Goal: Transaction & Acquisition: Purchase product/service

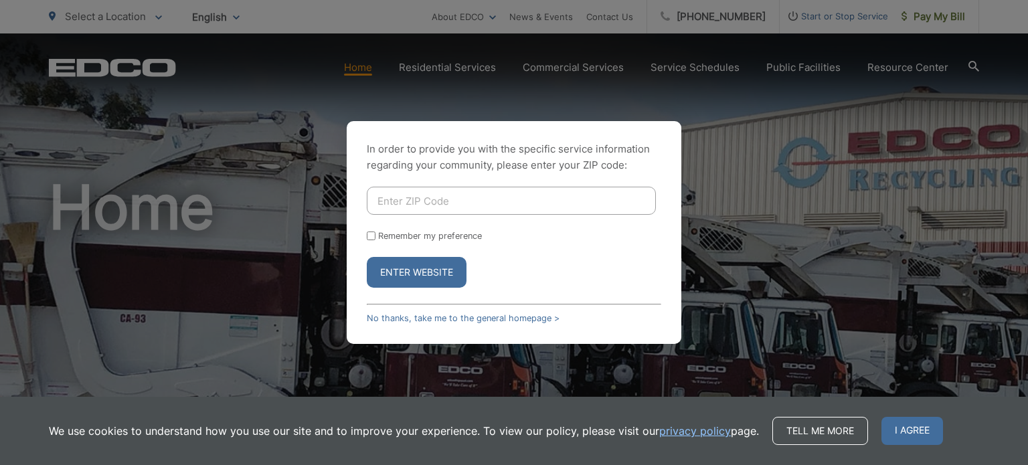
click at [467, 199] on input "Enter ZIP Code" at bounding box center [511, 201] width 289 height 28
type input "92084"
click at [420, 273] on button "Enter Website" at bounding box center [417, 272] width 100 height 31
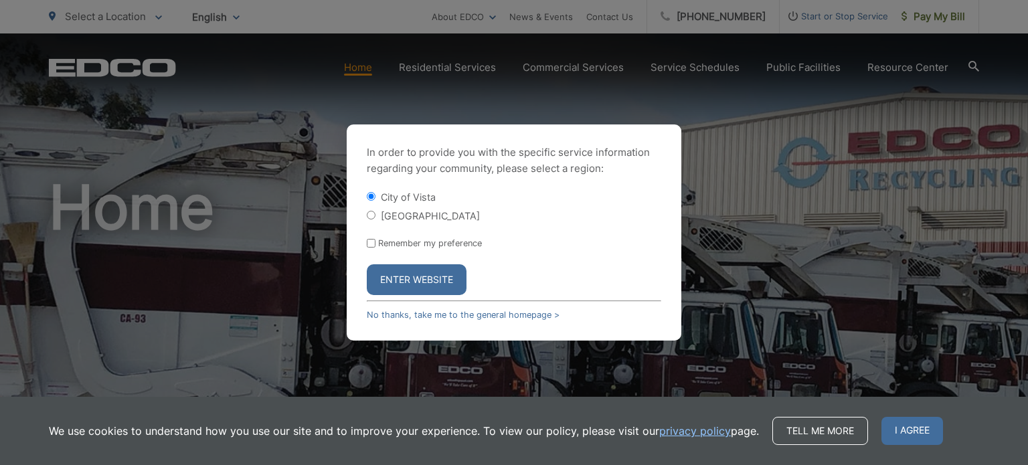
click at [407, 284] on button "Enter Website" at bounding box center [417, 279] width 100 height 31
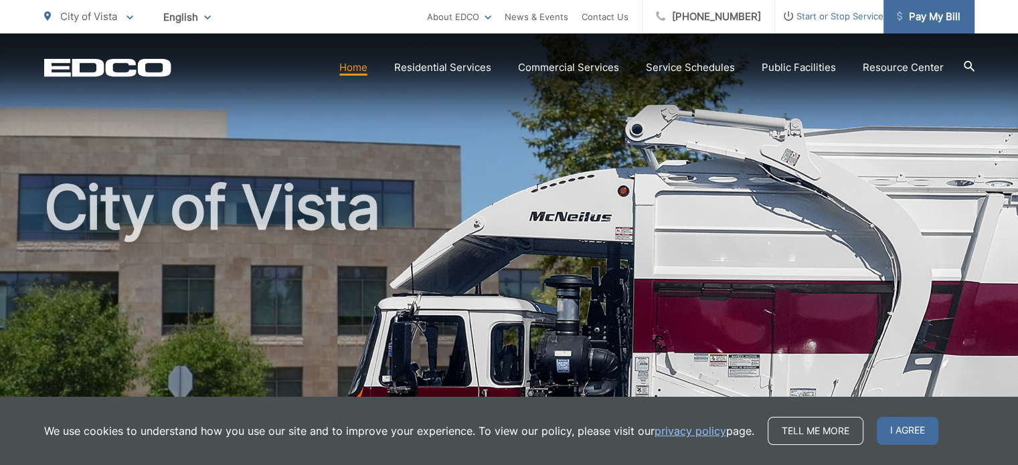
click at [931, 15] on span "Pay My Bill" at bounding box center [929, 17] width 64 height 16
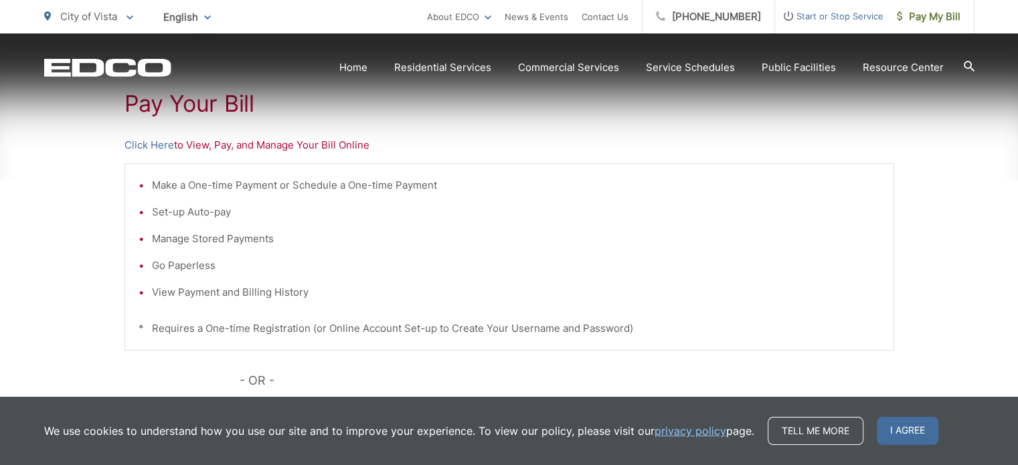
scroll to position [320, 0]
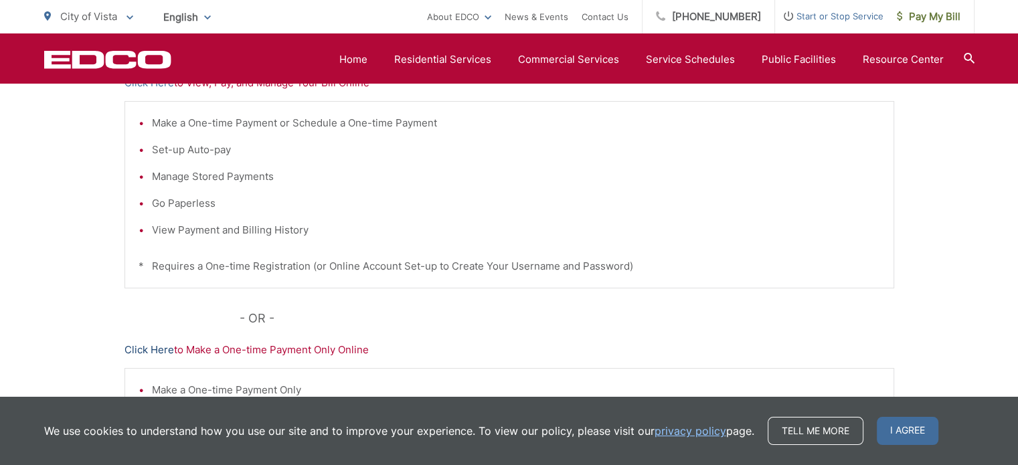
click at [160, 347] on link "Click Here" at bounding box center [149, 350] width 50 height 16
click at [361, 57] on link "Home" at bounding box center [353, 60] width 28 height 16
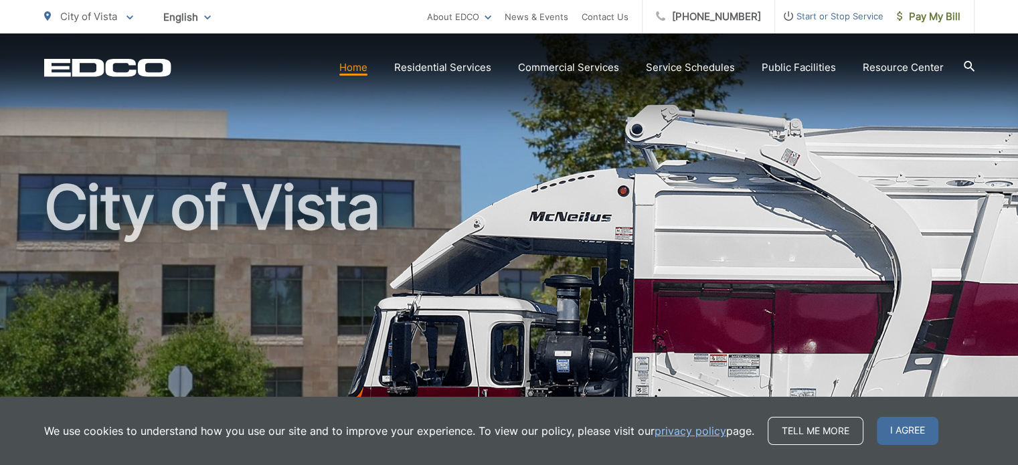
click at [970, 63] on icon at bounding box center [968, 66] width 11 height 11
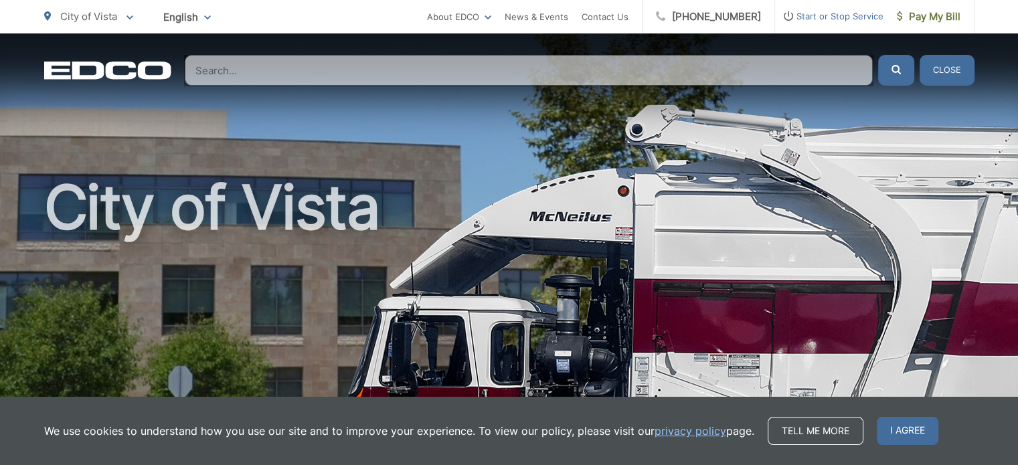
click at [899, 98] on div "City of Vista" at bounding box center [509, 309] width 930 height 552
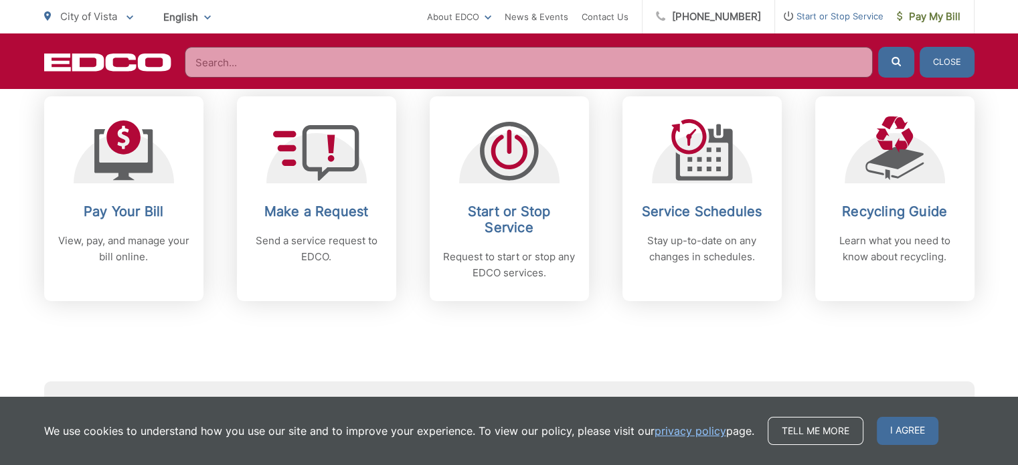
scroll to position [597, 0]
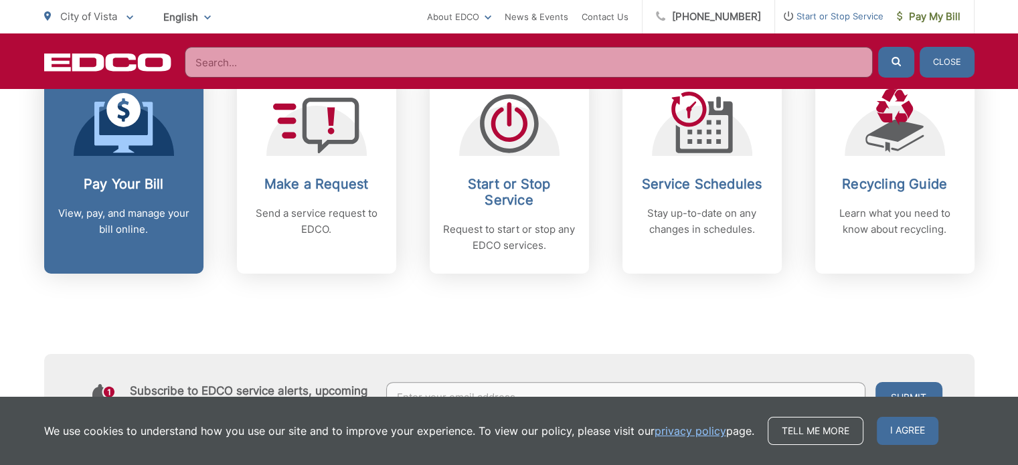
click at [127, 197] on div "Pay Your Bill View, pay, and manage your bill online." at bounding box center [124, 207] width 132 height 62
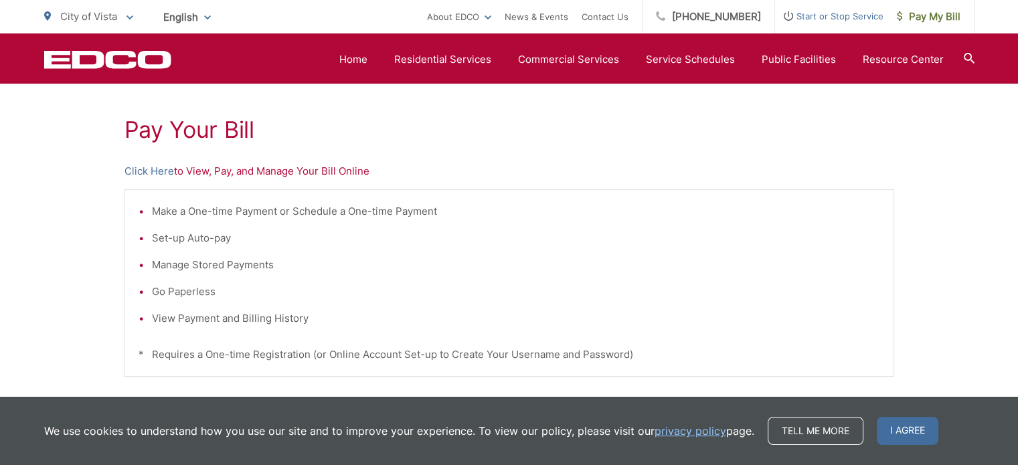
scroll to position [258, 0]
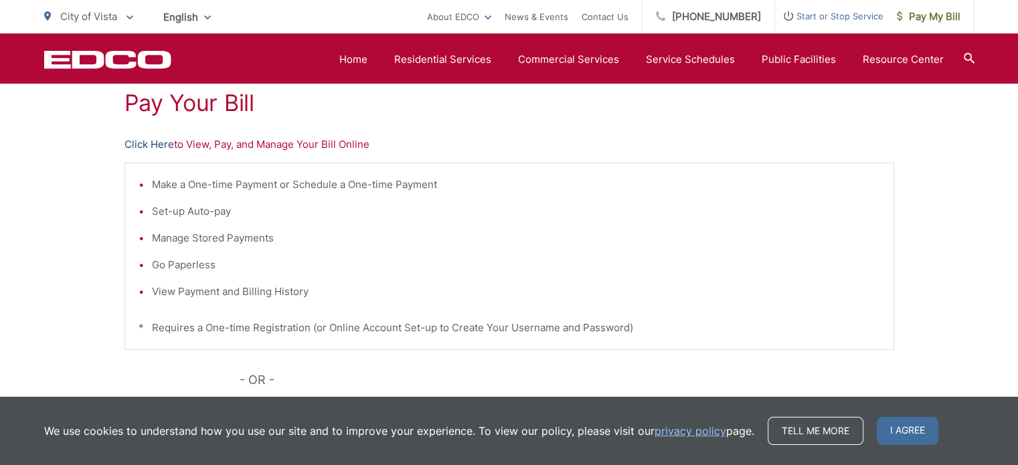
click at [151, 144] on link "Click Here" at bounding box center [149, 144] width 50 height 16
